Goal: Transaction & Acquisition: Purchase product/service

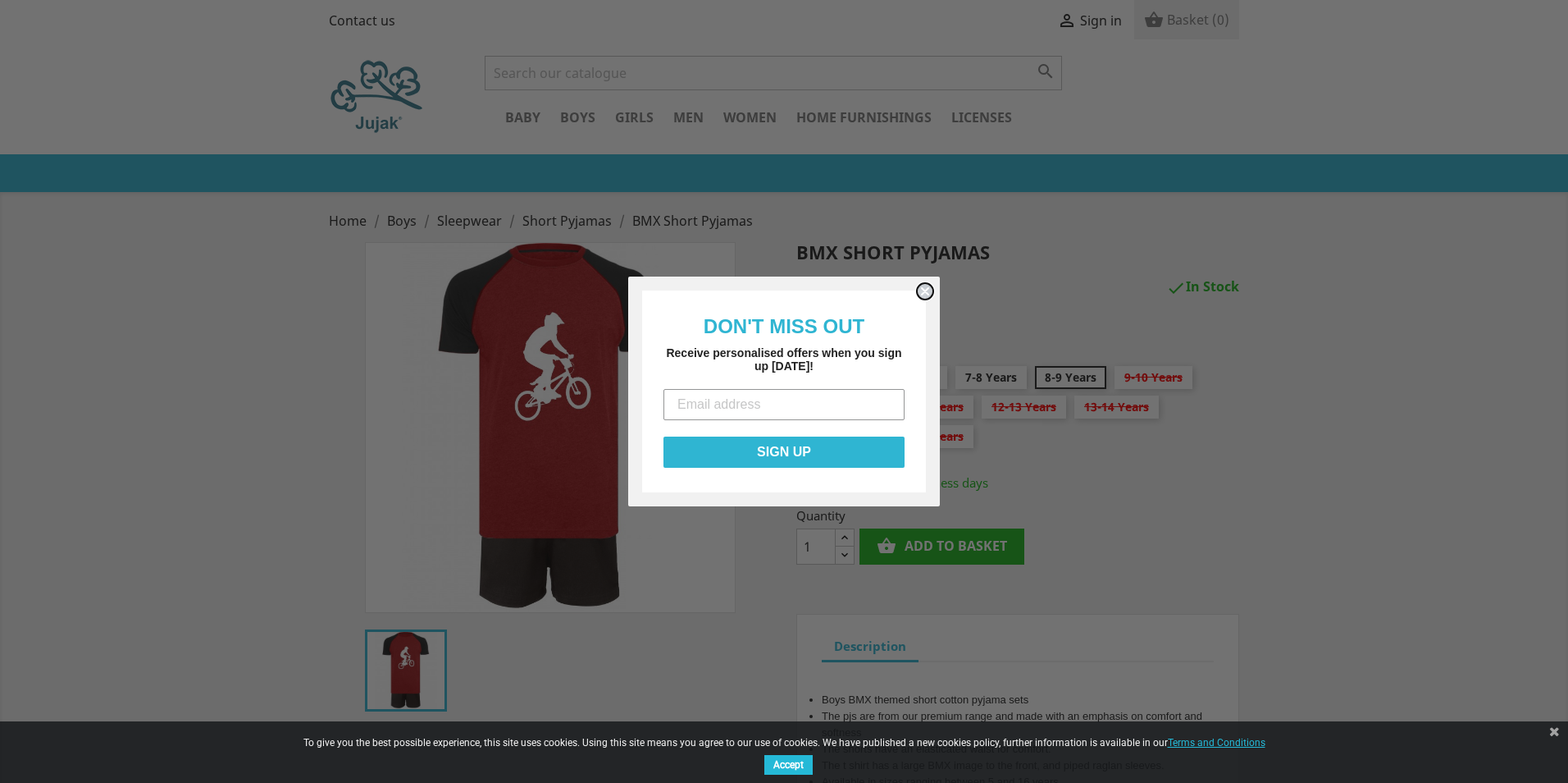
click at [925, 294] on circle "Close dialog" at bounding box center [926, 291] width 16 height 16
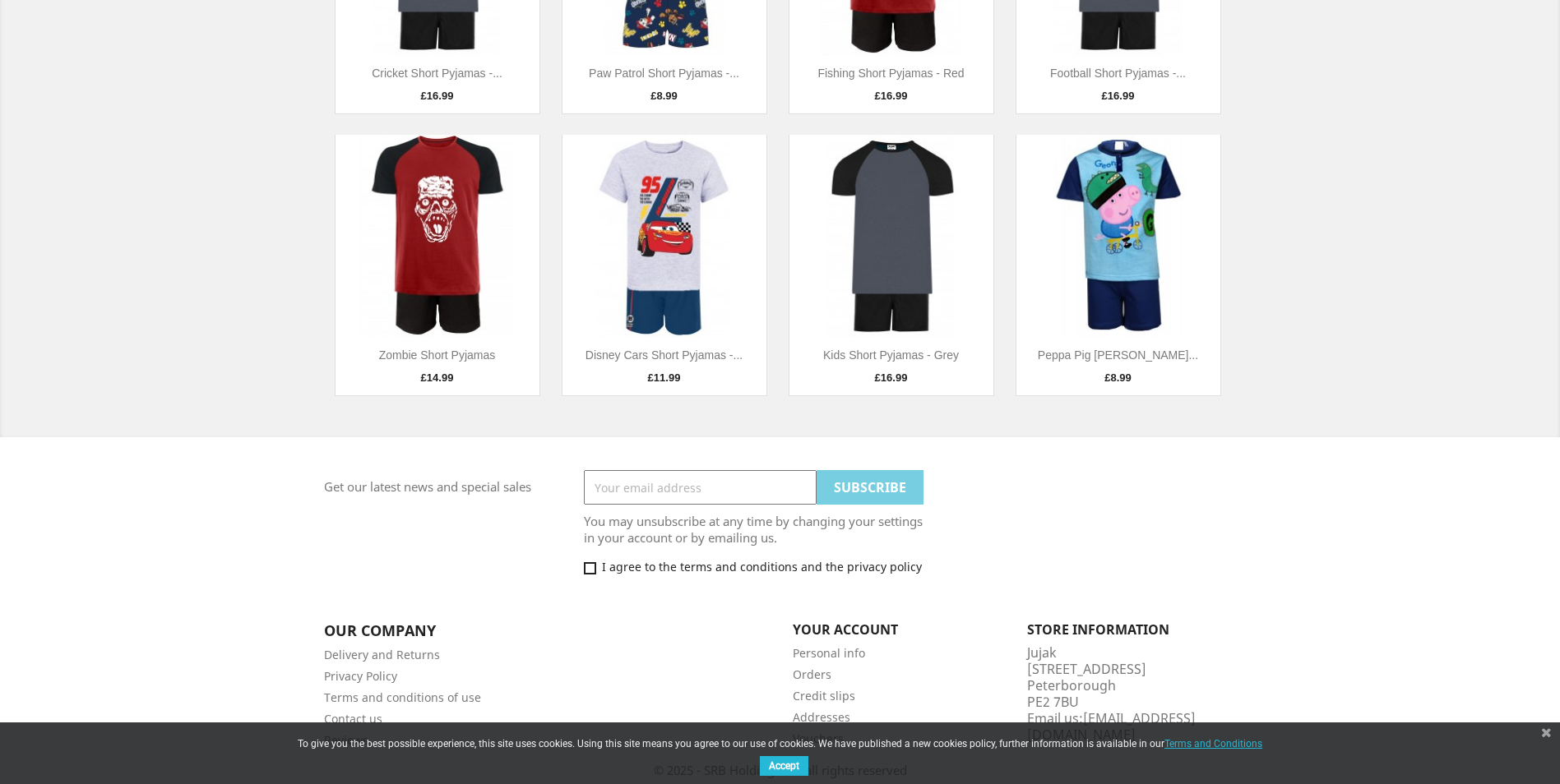
scroll to position [1057, 0]
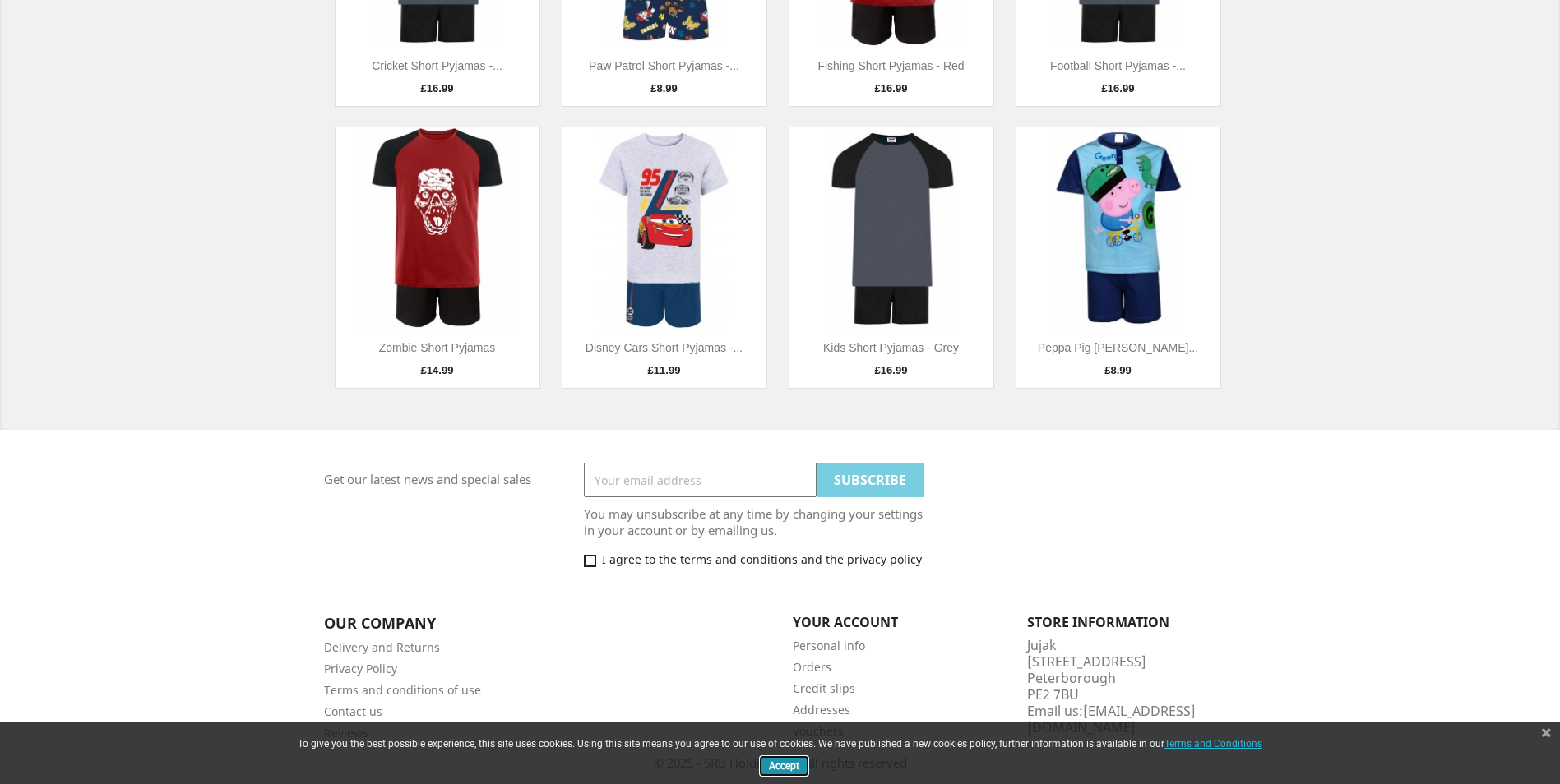
click at [771, 766] on button "Accept" at bounding box center [783, 765] width 48 height 20
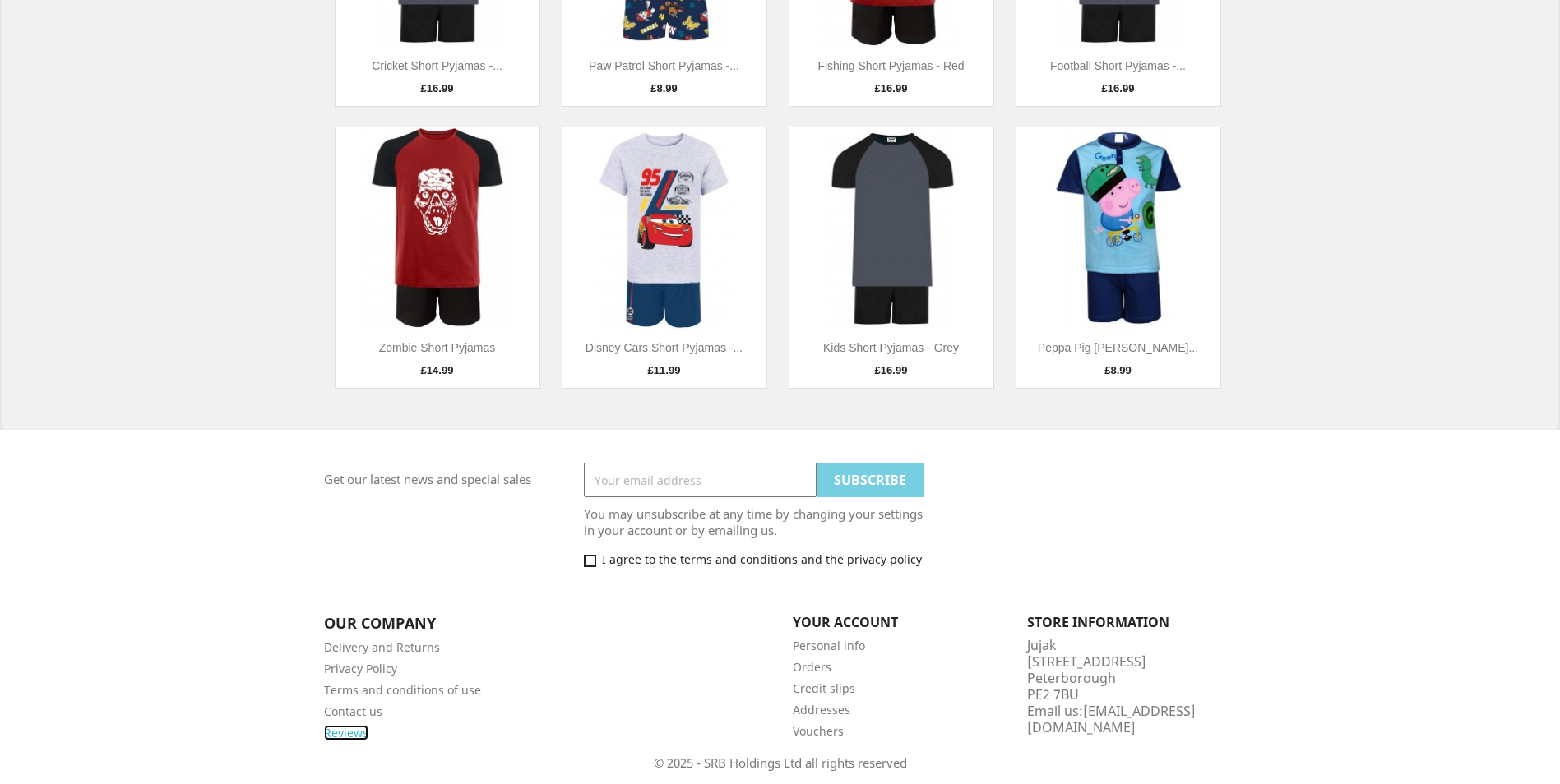
click at [332, 732] on link "Reviews" at bounding box center [346, 733] width 44 height 16
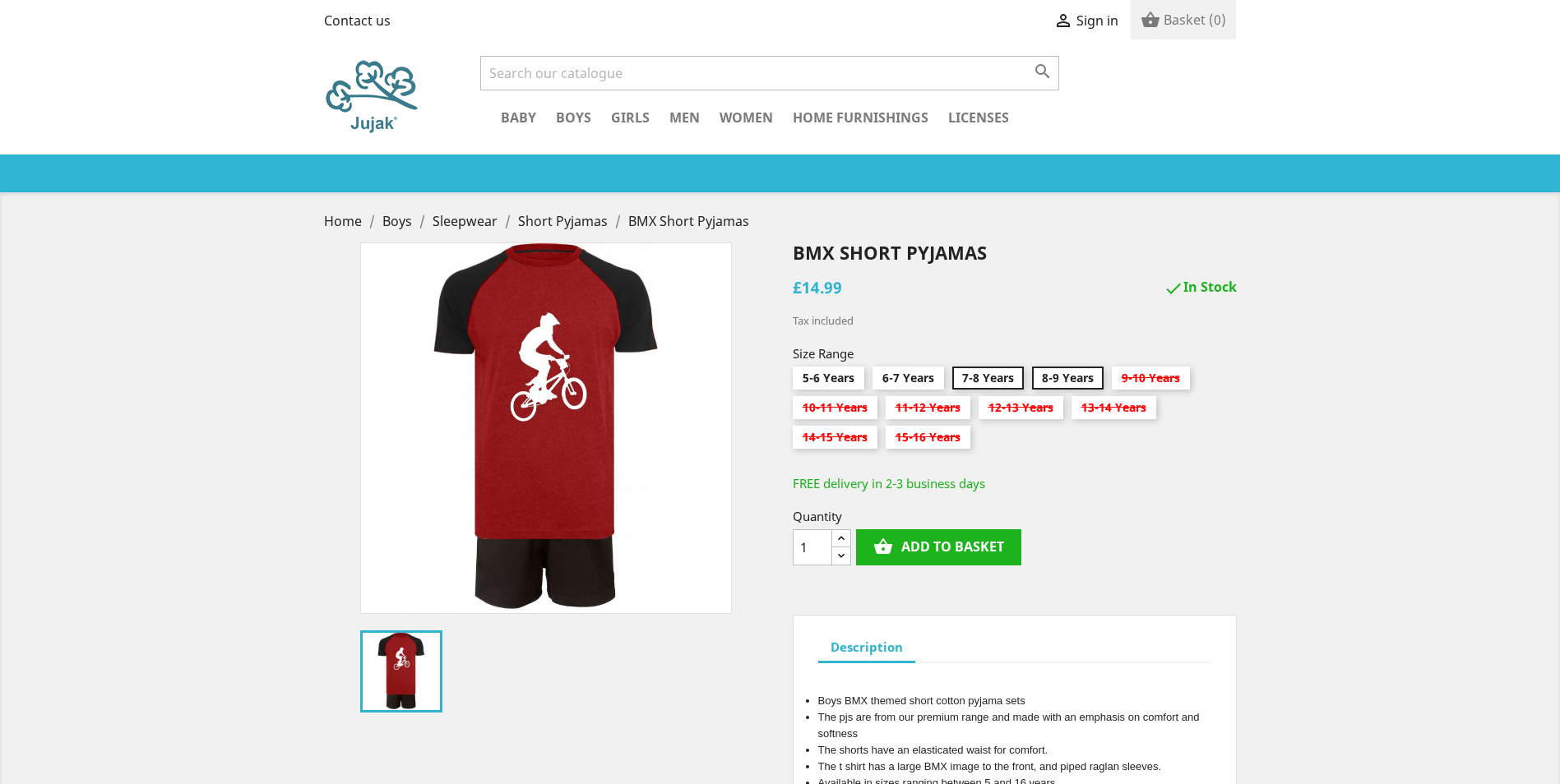
click at [977, 378] on input "7-8 Years" at bounding box center [987, 381] width 72 height 29
radio input "true"
click at [925, 550] on button "shopping_basket Add to basket" at bounding box center [939, 547] width 165 height 36
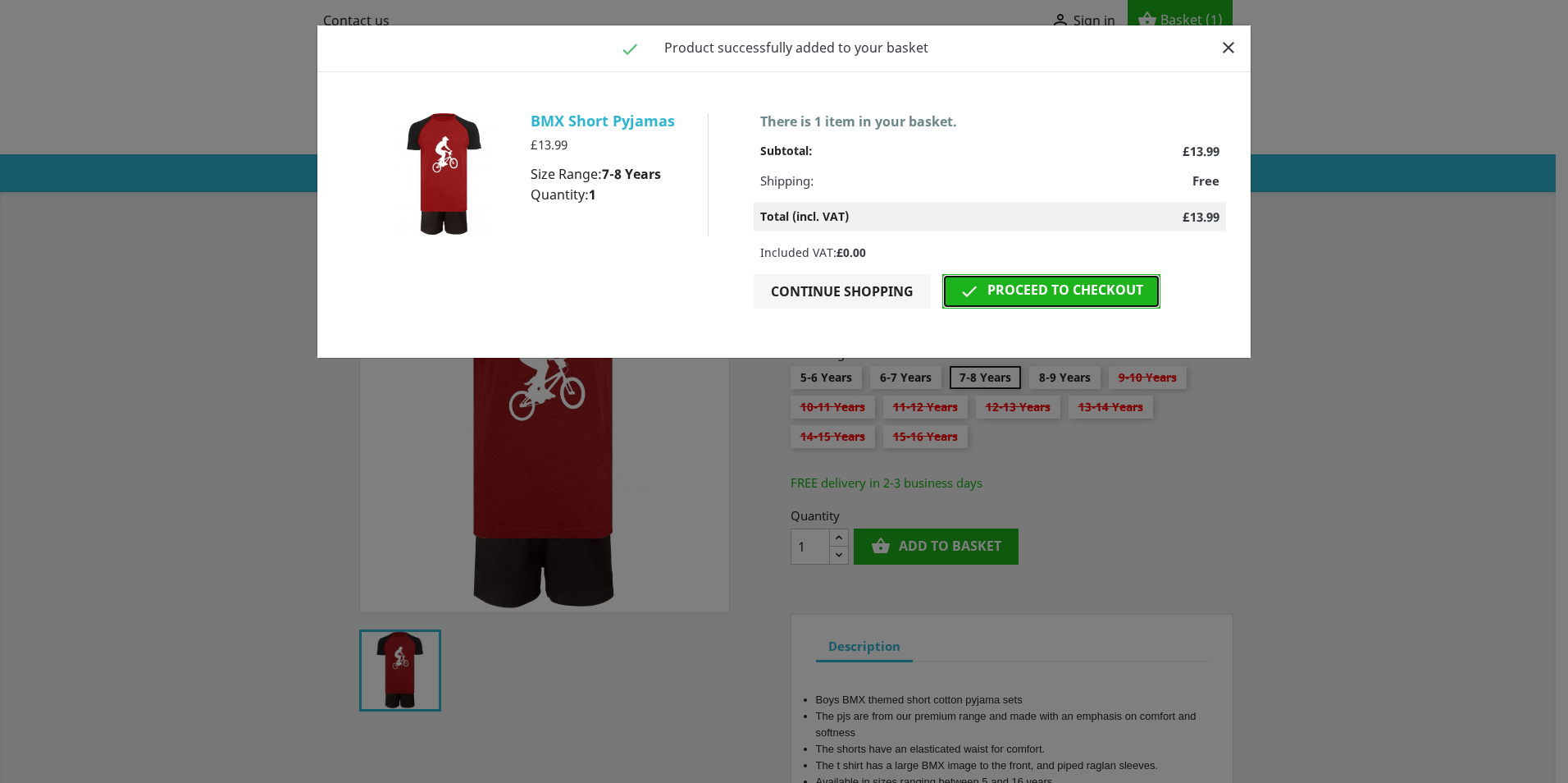
click at [1054, 293] on link " Proceed to checkout" at bounding box center [1051, 290] width 218 height 34
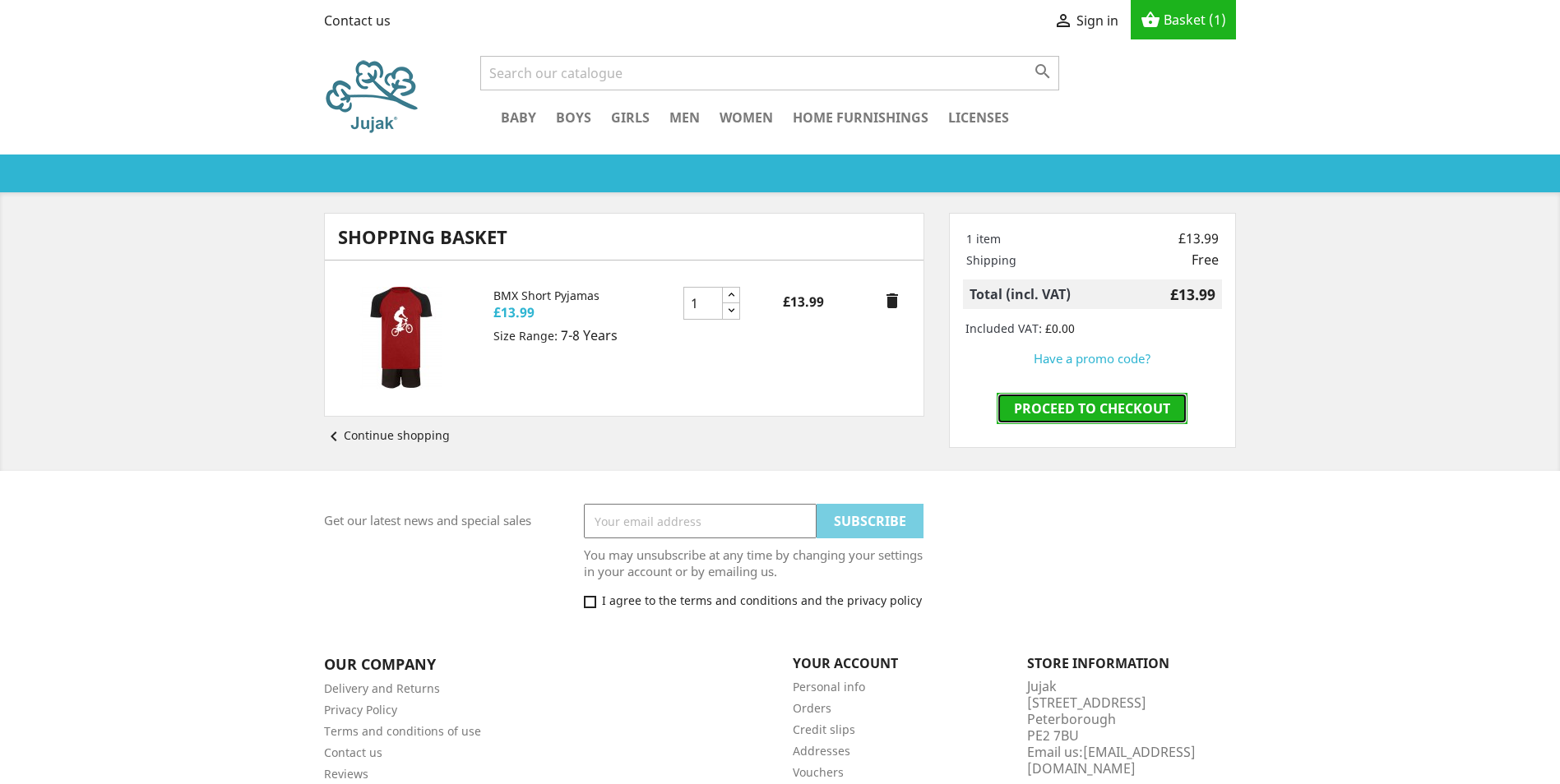
click at [1095, 409] on link "Proceed to checkout" at bounding box center [1092, 409] width 191 height 31
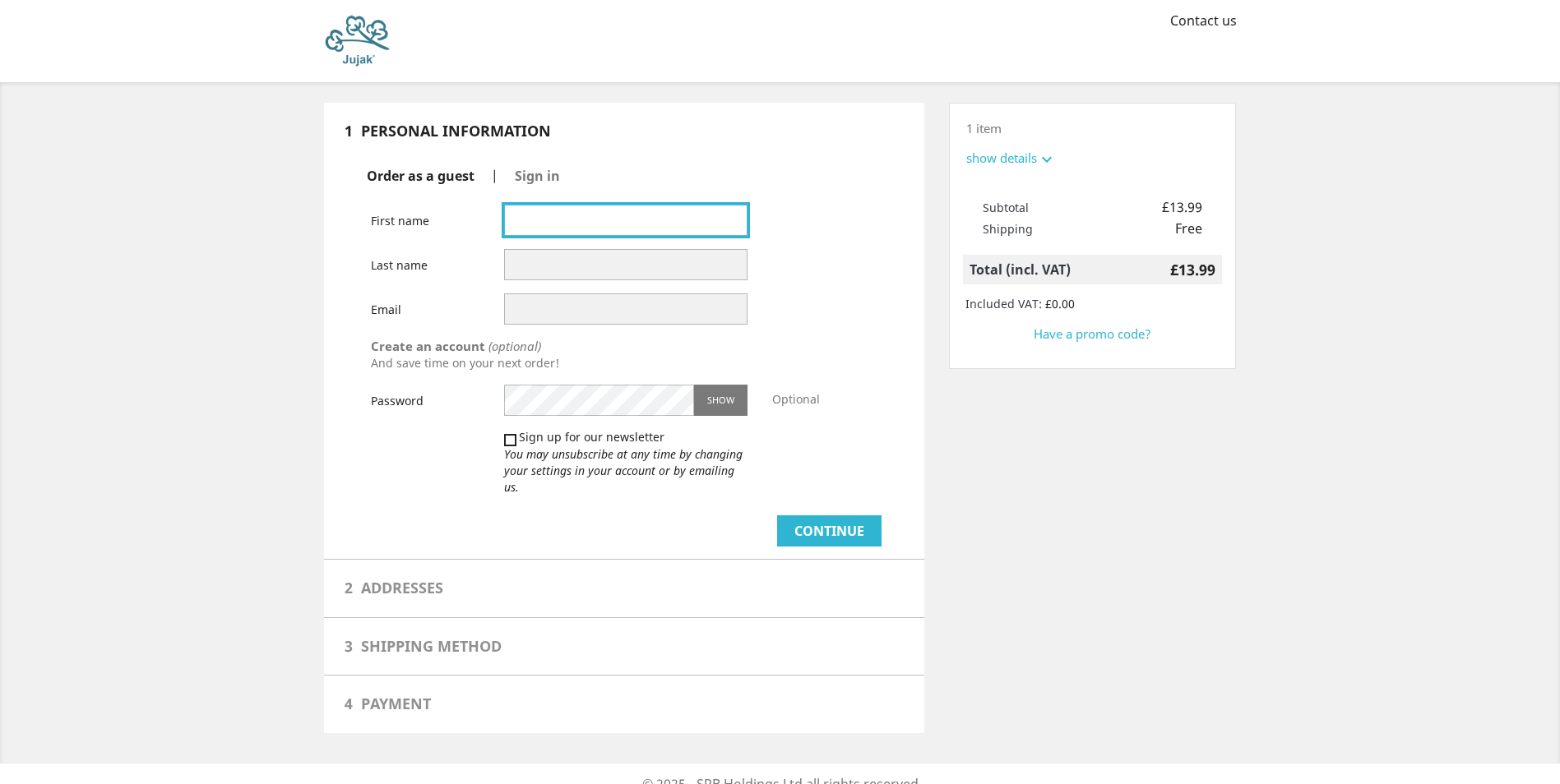
click at [545, 224] on input "text" at bounding box center [626, 220] width 244 height 31
type input "George (Mike)"
type input "Shields"
type input "[EMAIL_ADDRESS][DOMAIN_NAME]"
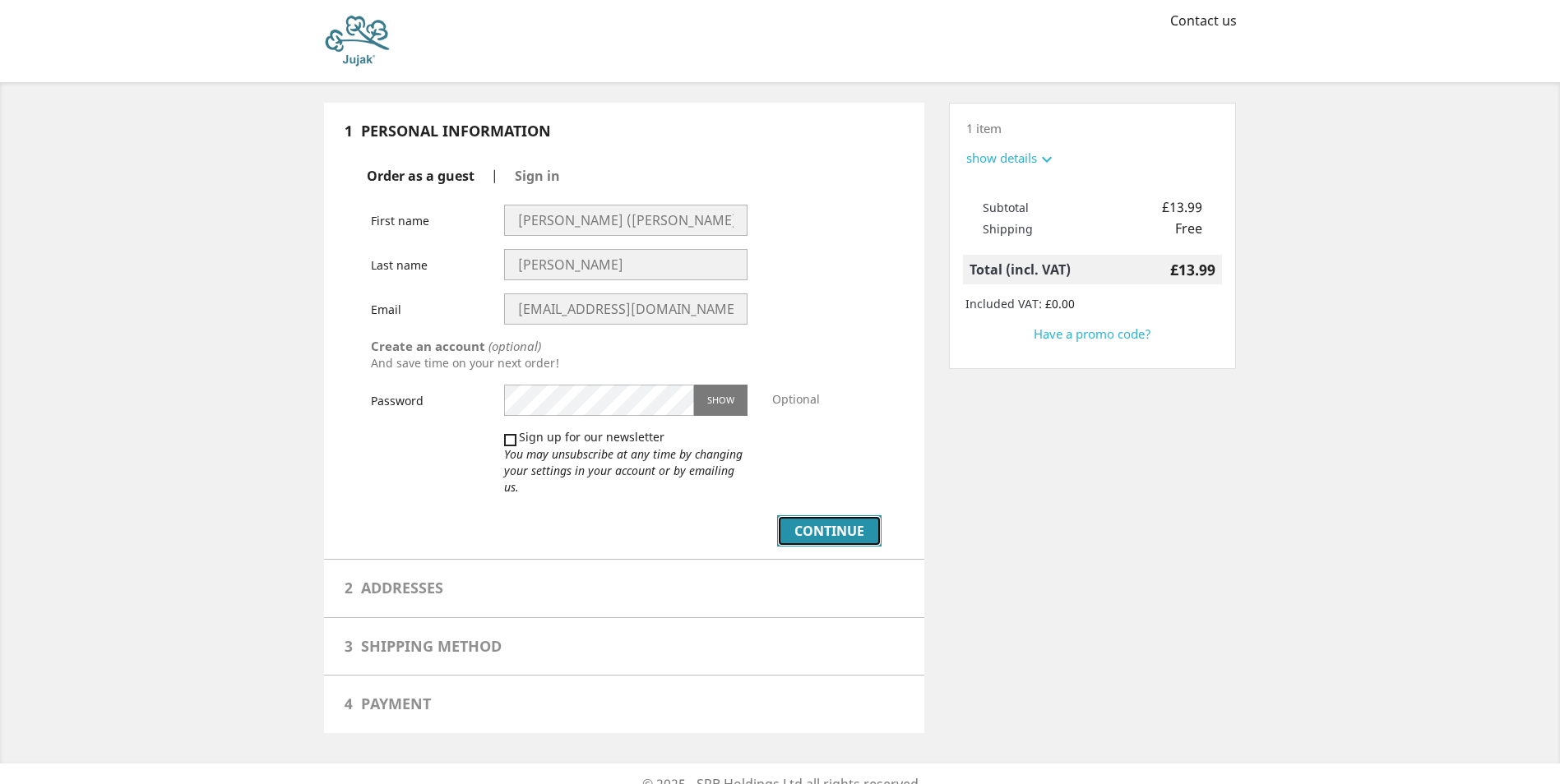
click at [798, 516] on button "Continue" at bounding box center [829, 531] width 104 height 31
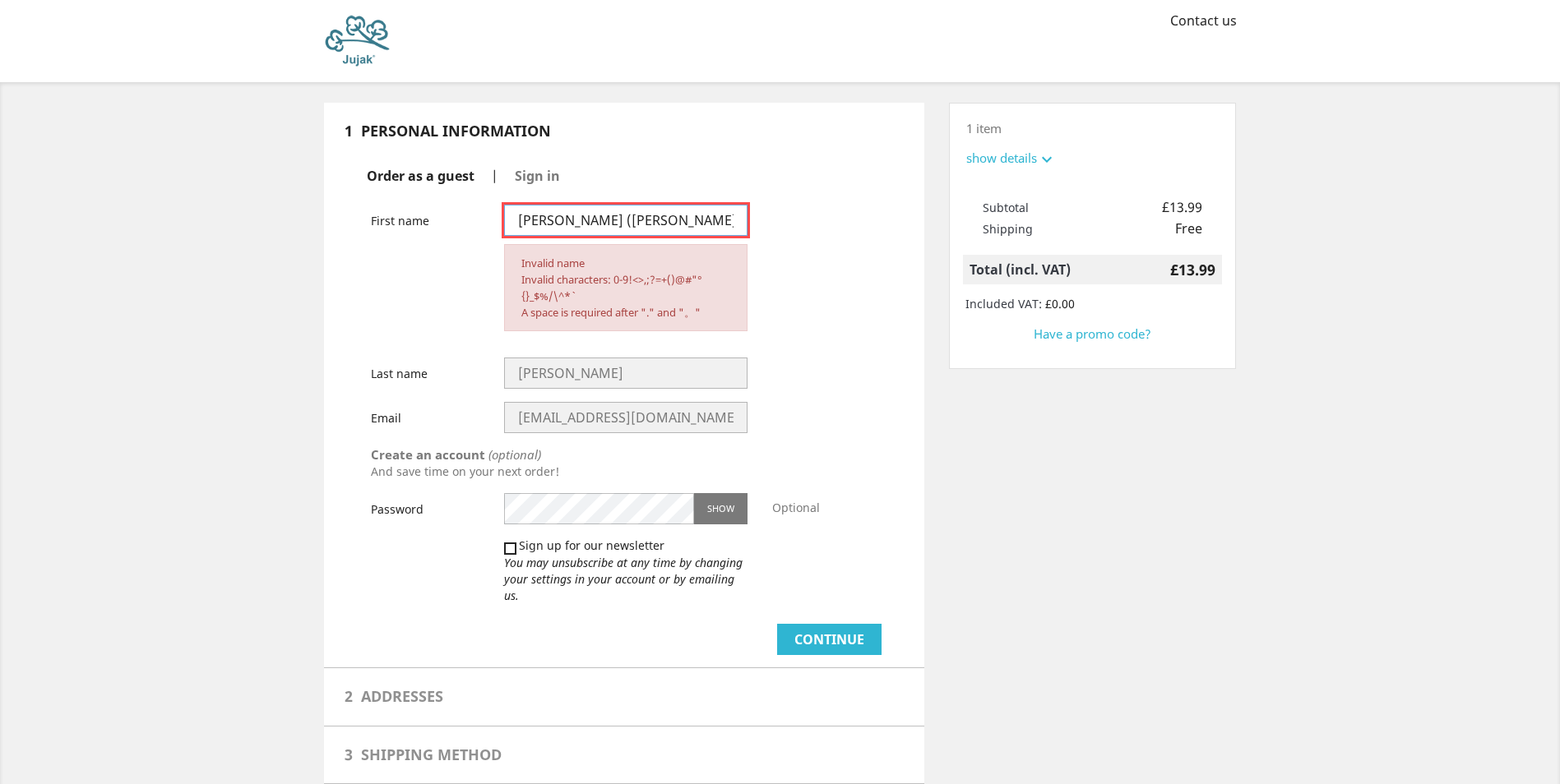
click at [565, 223] on input "[PERSON_NAME] ([PERSON_NAME])" at bounding box center [626, 220] width 244 height 31
type input "[PERSON_NAME]"
click at [386, 300] on div "First name [PERSON_NAME] Invalid name Invalid characters: 0-9!<>,;?=+()@#"°{}_$…" at bounding box center [626, 274] width 535 height 140
click at [812, 625] on button "Continue" at bounding box center [829, 640] width 104 height 31
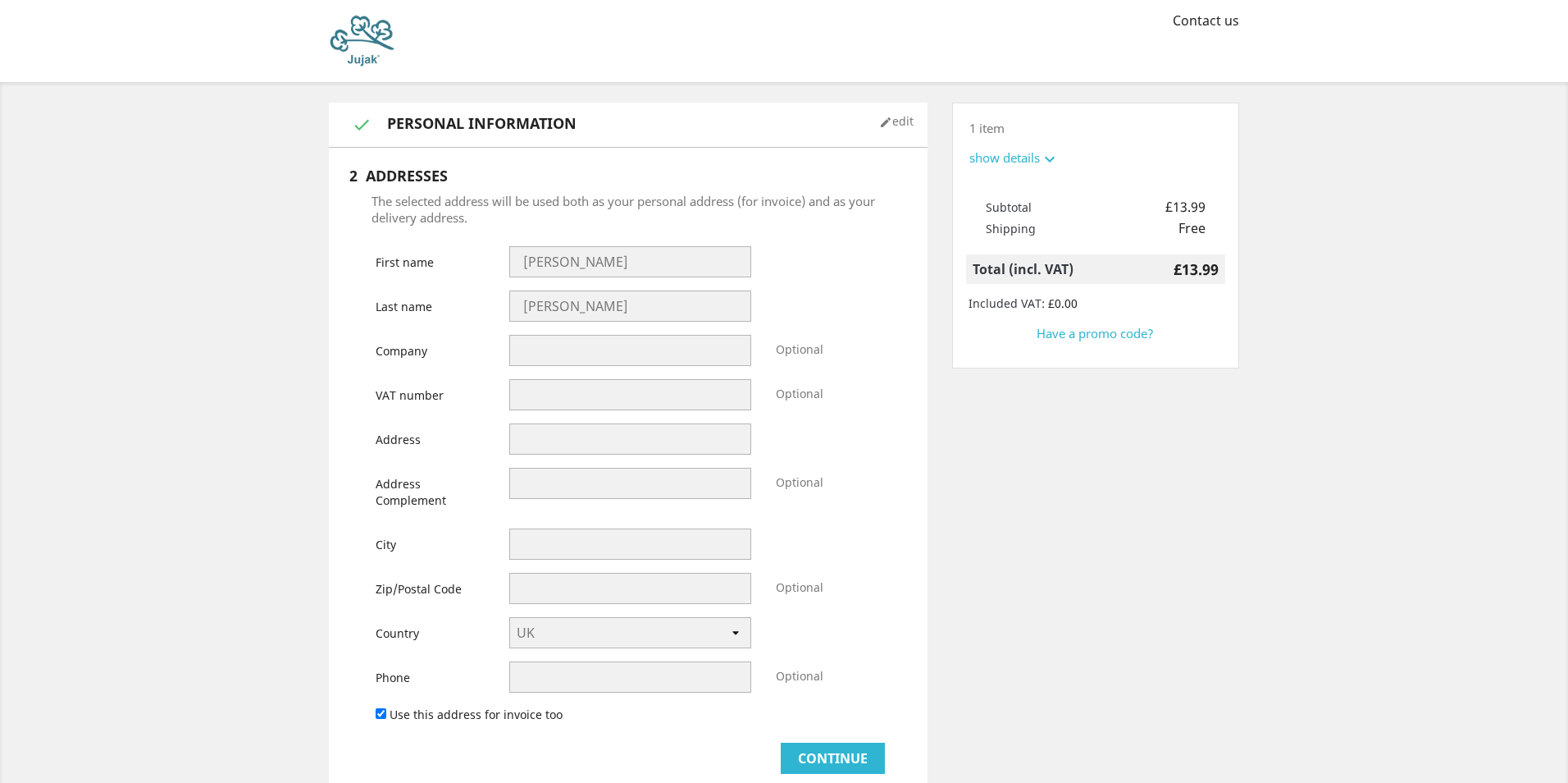
select select "246"
click at [558, 435] on input "text" at bounding box center [625, 440] width 243 height 31
type input "4204 YUCATAN LN"
type input "2025 Chevy 1500 (short bed)"
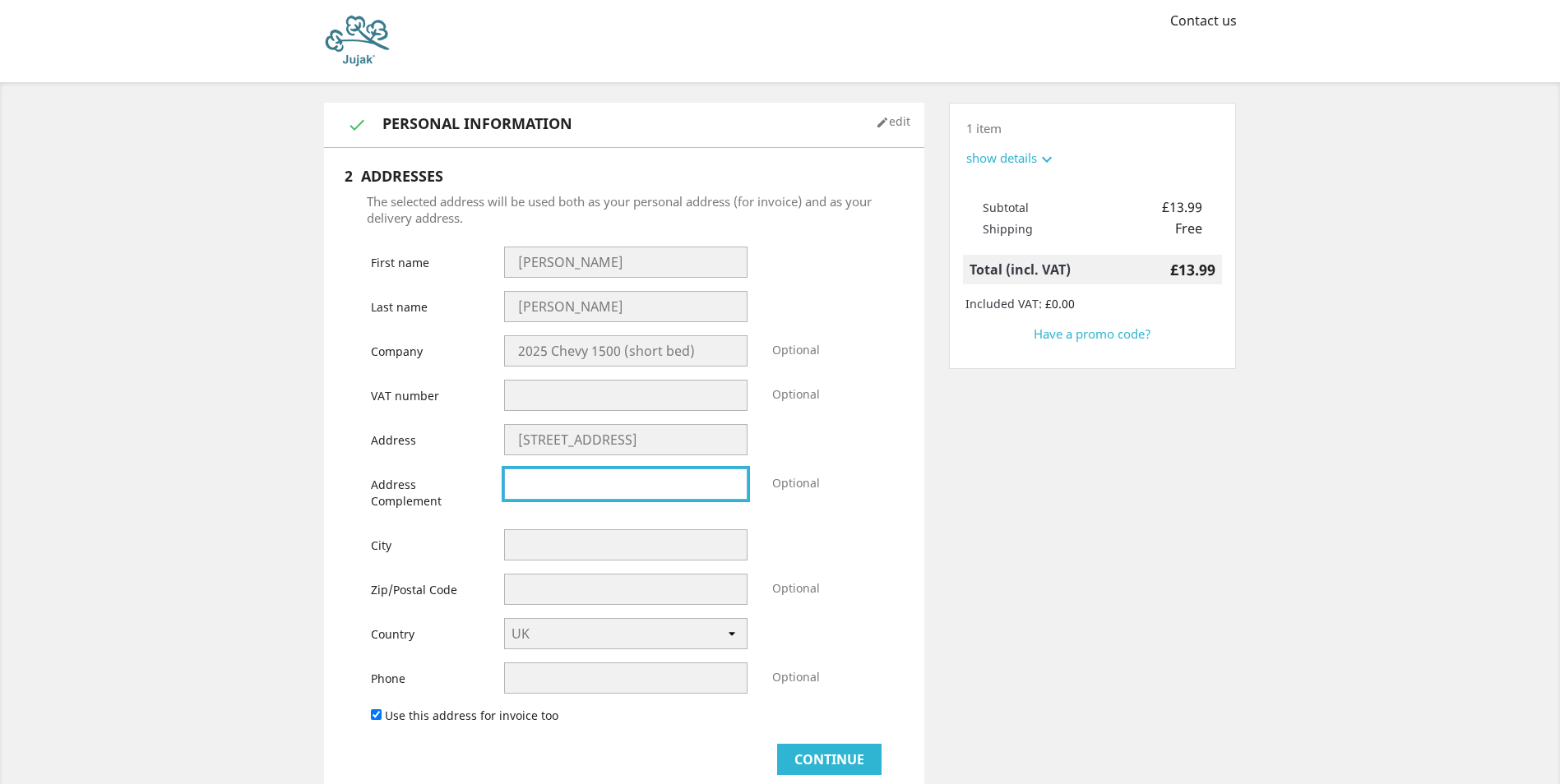
type input "4204 YUCATAN LN"
type input "Austin"
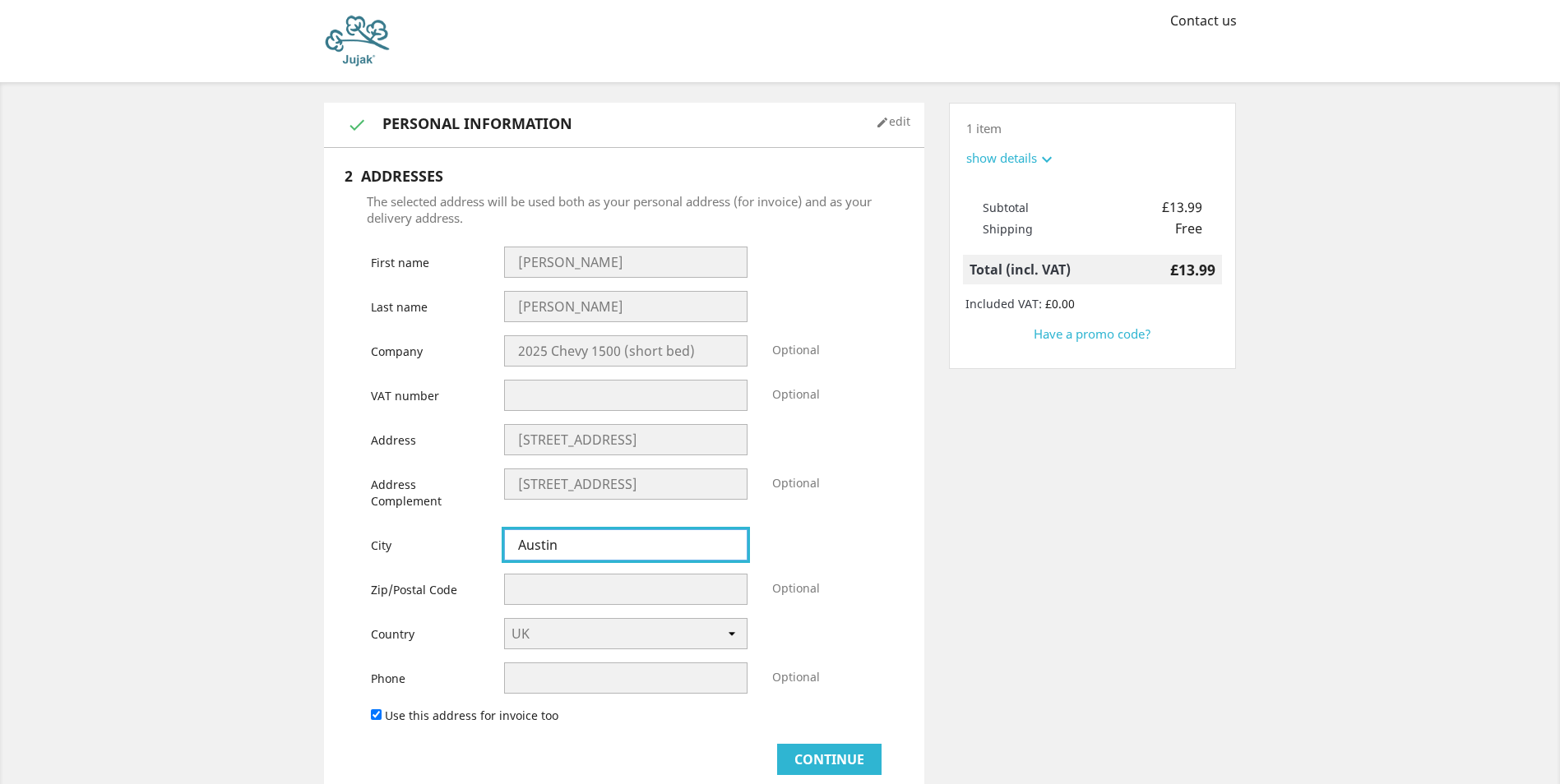
type input "78727"
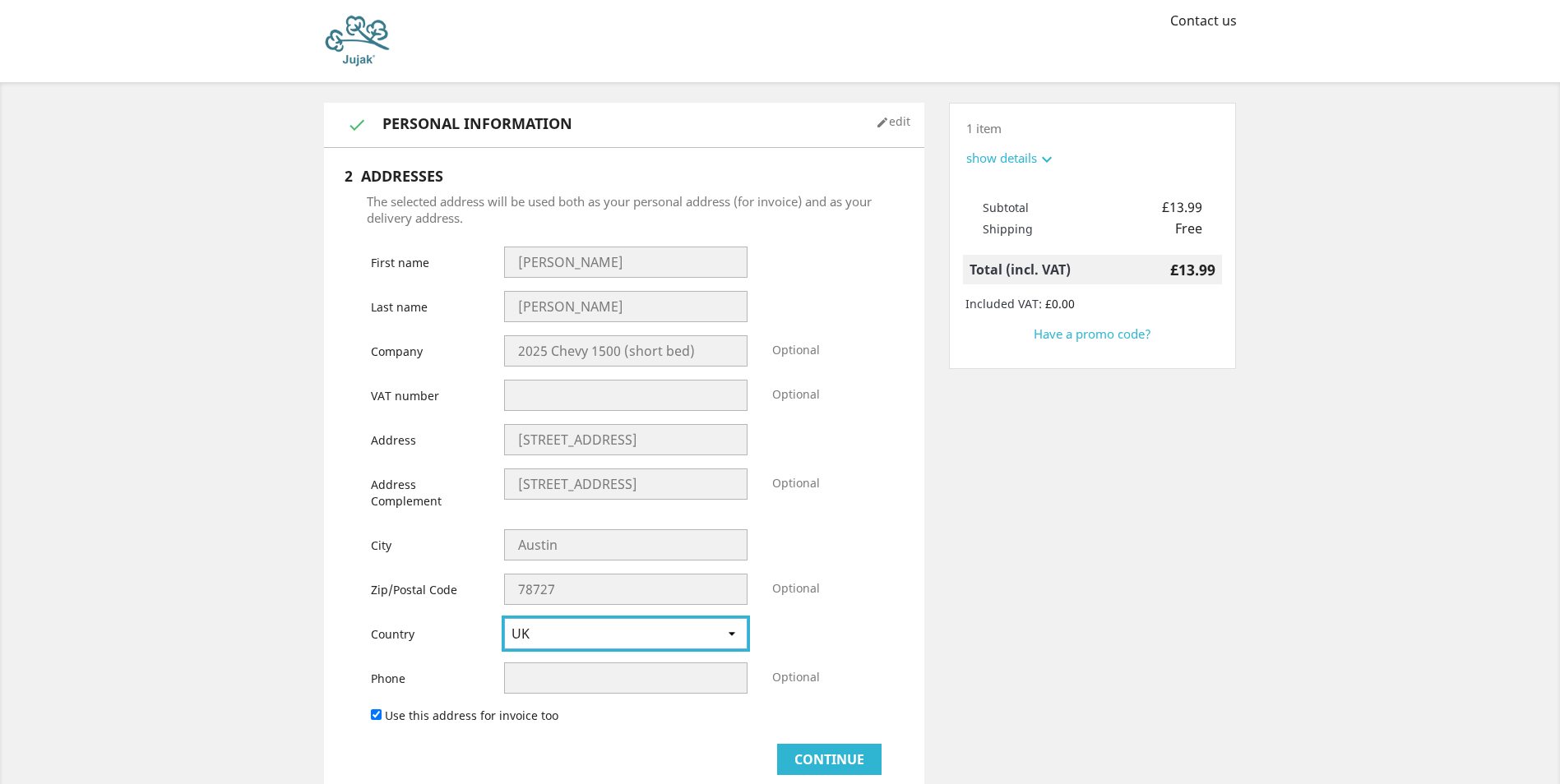
type input "5129179325"
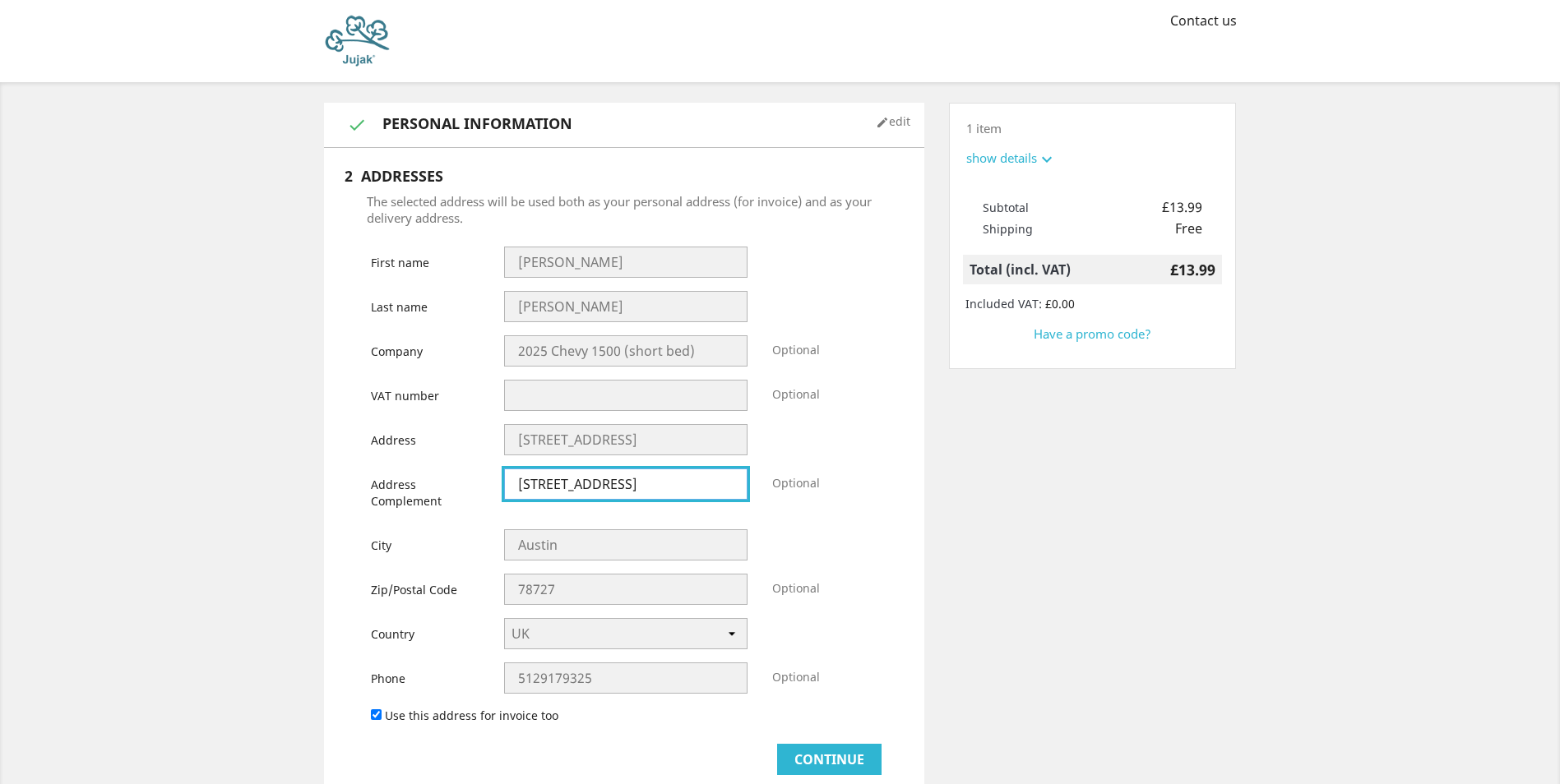
scroll to position [1, 0]
drag, startPoint x: 630, startPoint y: 487, endPoint x: 504, endPoint y: 492, distance: 126.1
click at [504, 492] on input "4204 YUCATAN LN" at bounding box center [626, 484] width 244 height 31
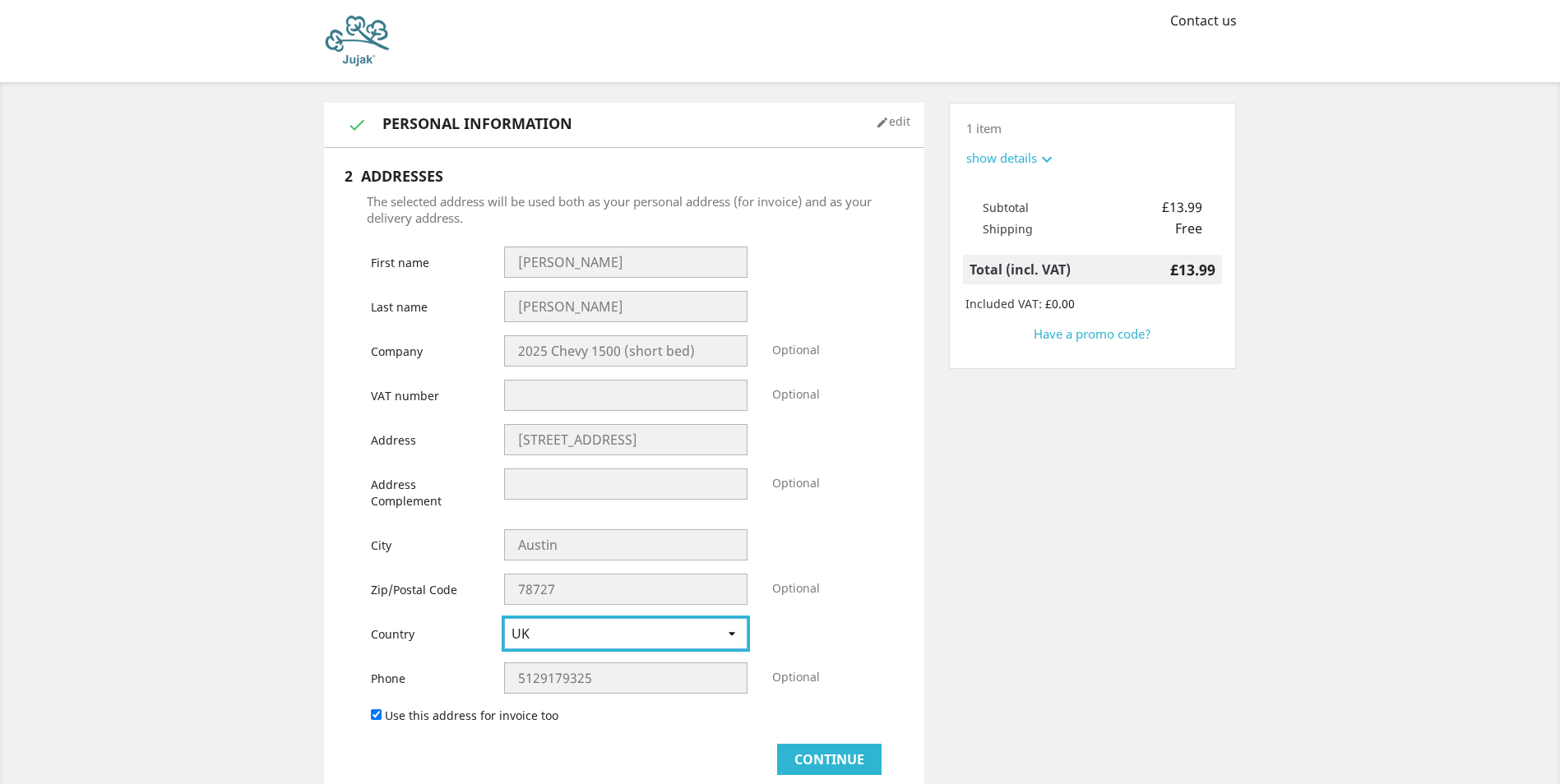
click at [729, 633] on select "-- please choose -- UK" at bounding box center [626, 634] width 244 height 31
click at [1196, 21] on link "Contact us" at bounding box center [1203, 21] width 67 height 18
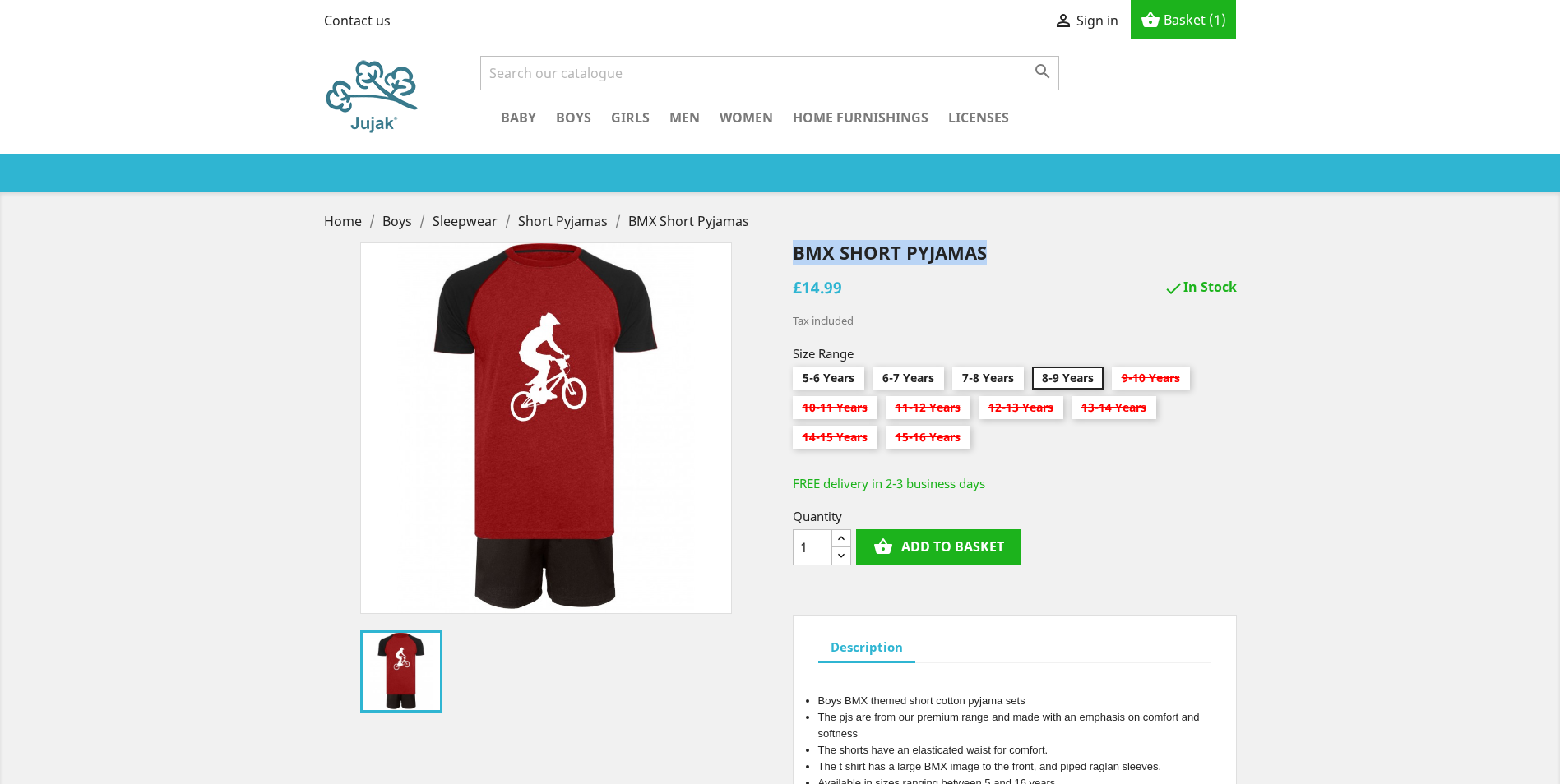
drag, startPoint x: 987, startPoint y: 249, endPoint x: 795, endPoint y: 255, distance: 192.1
click at [795, 255] on h1 "BMX Short Pyjamas" at bounding box center [1014, 252] width 444 height 20
copy h1 "BMX Short Pyjamas"
